Goal: Use online tool/utility: Use online tool/utility

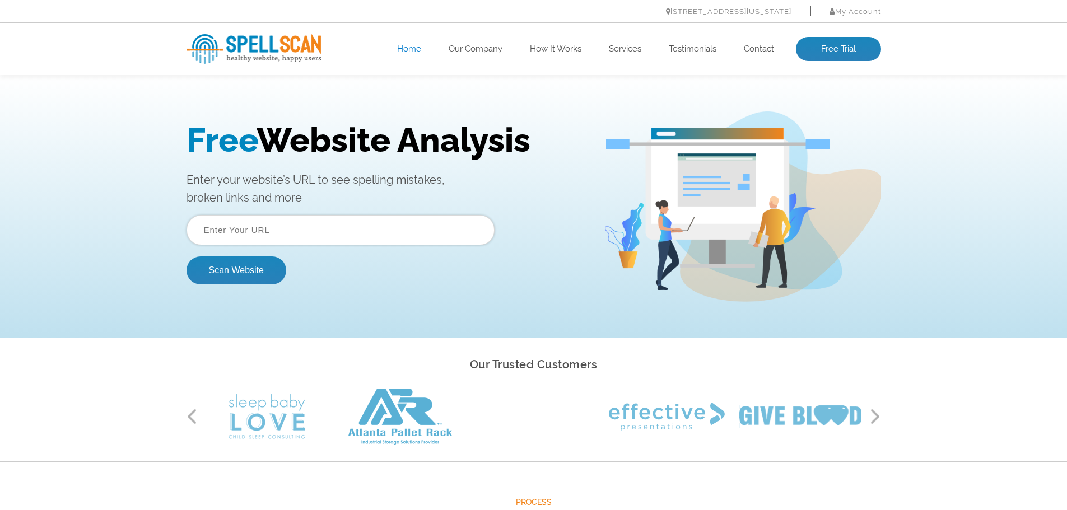
click at [302, 235] on input "text" at bounding box center [340, 230] width 308 height 30
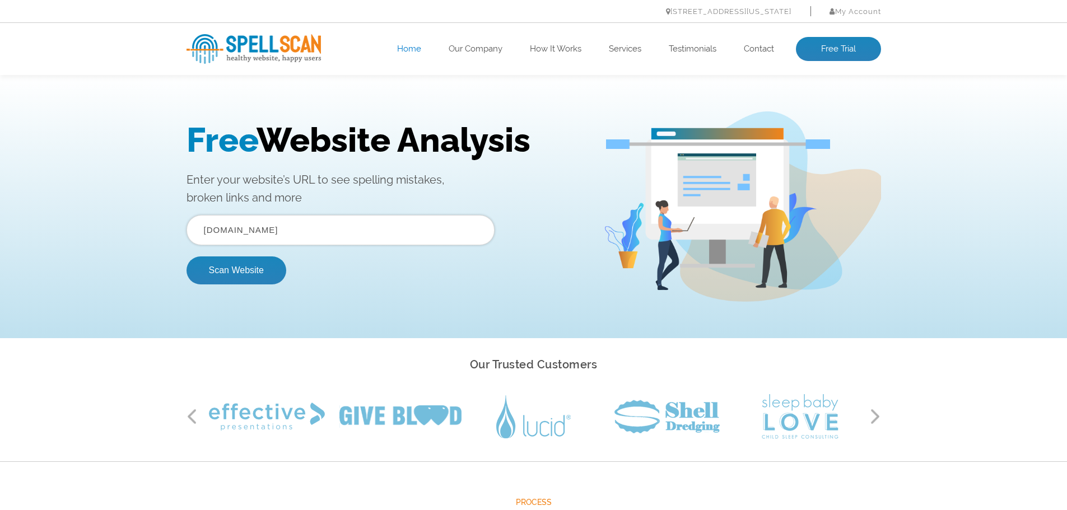
type input "[DOMAIN_NAME]"
click at [186, 256] on button "Scan Website" at bounding box center [236, 270] width 100 height 28
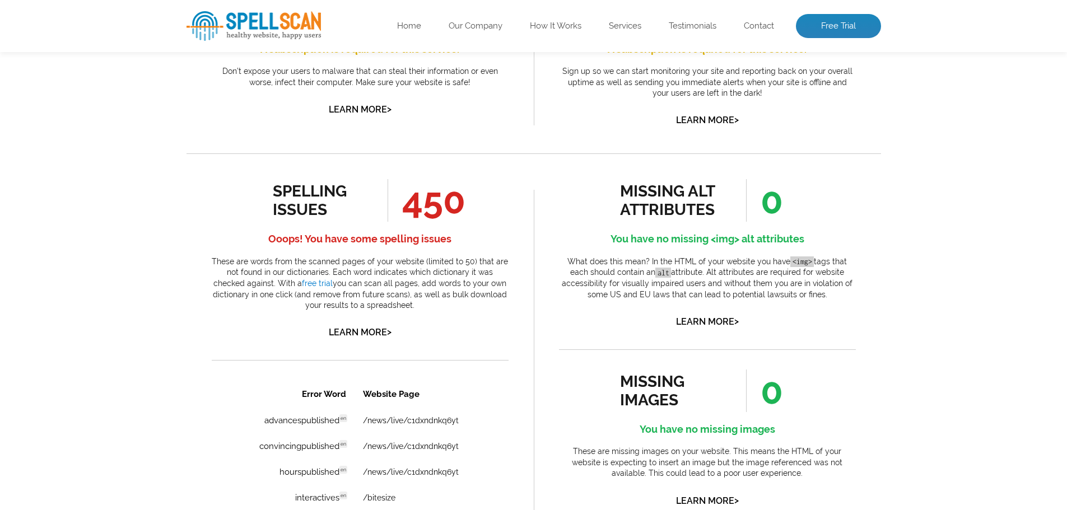
scroll to position [504, 0]
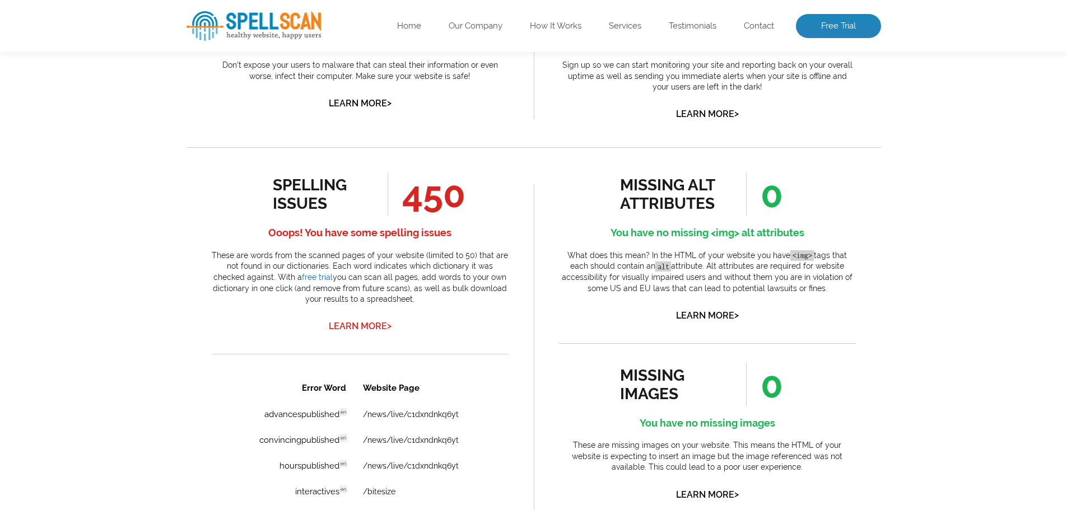
click at [348, 324] on link "Learn More >" at bounding box center [360, 326] width 63 height 11
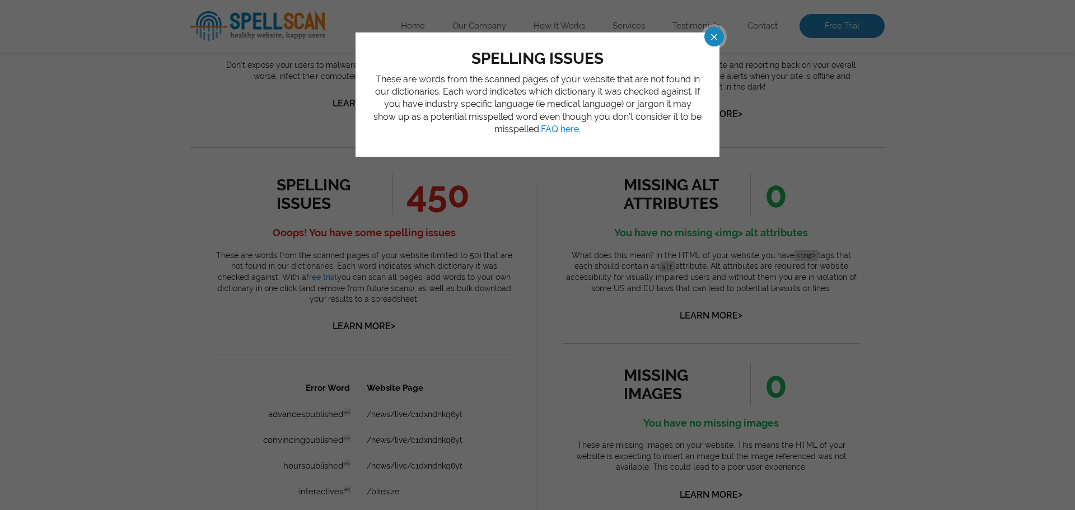
click at [714, 38] on span at bounding box center [704, 37] width 20 height 20
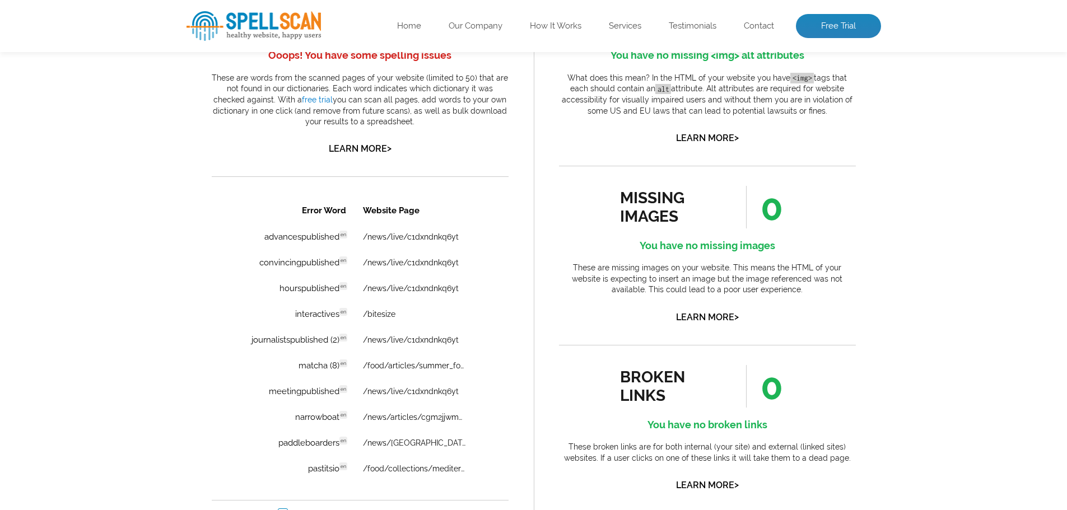
scroll to position [672, 0]
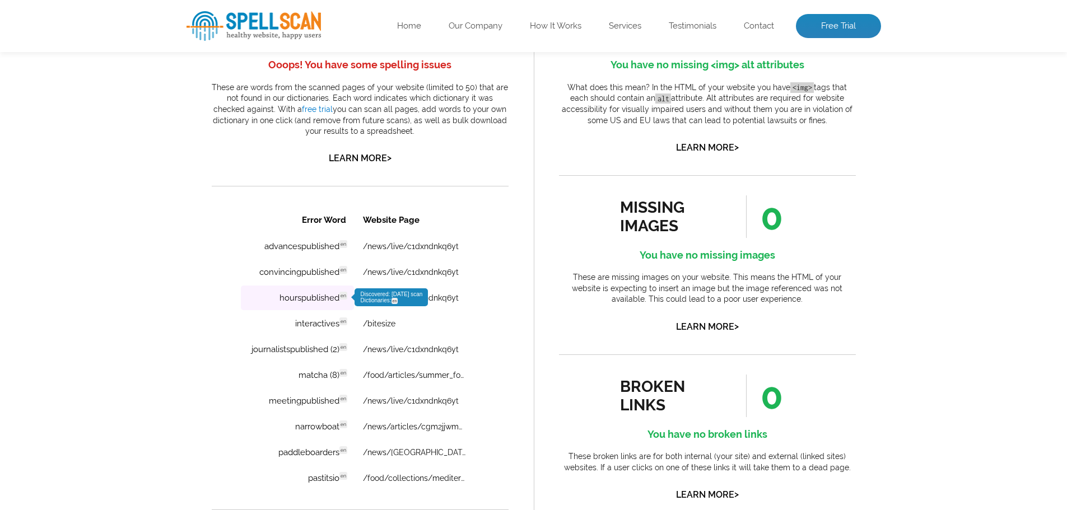
click at [327, 300] on td "hourspublished en Discovered: 08-11-2025 scan Dictionaries: en" at bounding box center [296, 298] width 113 height 25
drag, startPoint x: 116, startPoint y: 94, endPoint x: 157, endPoint y: 284, distance: 194.7
click at [153, 285] on div "Pages Scanned 52 Number of pages scanned. May be limited. Pages scanned are the…" at bounding box center [533, 148] width 1067 height 1164
